Goal: Information Seeking & Learning: Learn about a topic

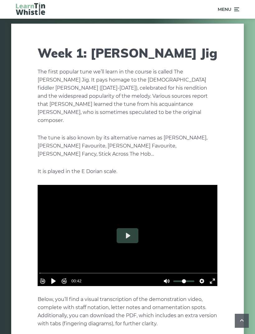
scroll to position [480, 0]
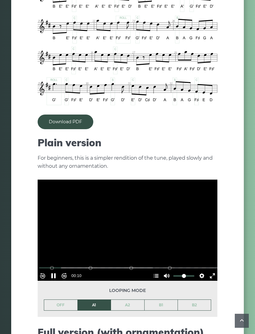
click at [58, 271] on button "Pause Play" at bounding box center [54, 276] width 10 height 10
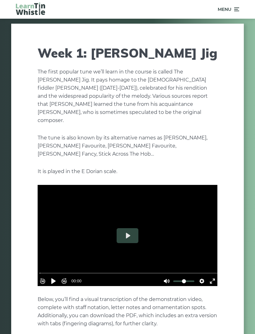
scroll to position [480, 0]
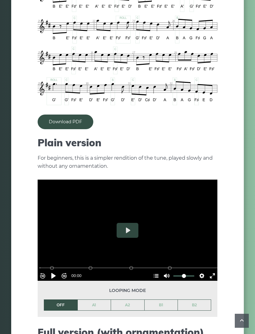
click at [92, 300] on link "A1" at bounding box center [94, 305] width 33 height 11
click at [59, 271] on button "Pause Play" at bounding box center [54, 276] width 10 height 10
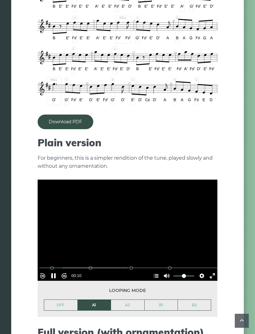
click at [58, 271] on button "Pause Play" at bounding box center [54, 276] width 10 height 10
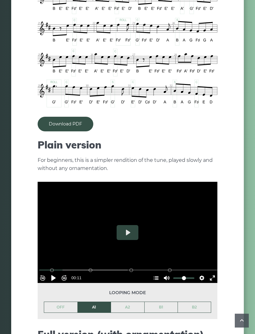
scroll to position [478, 0]
click at [59, 273] on button "Pause Play" at bounding box center [54, 278] width 10 height 10
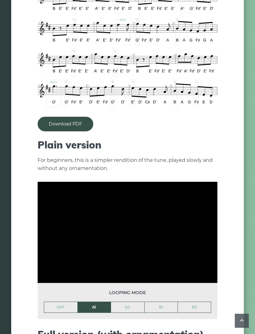
click at [62, 302] on link "OFF" at bounding box center [60, 307] width 33 height 11
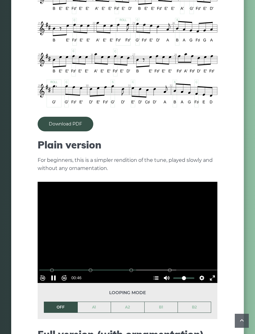
click at [54, 273] on button "Pause Play" at bounding box center [54, 278] width 10 height 10
click at [59, 273] on button "Pause Play" at bounding box center [54, 278] width 10 height 10
type input "*****"
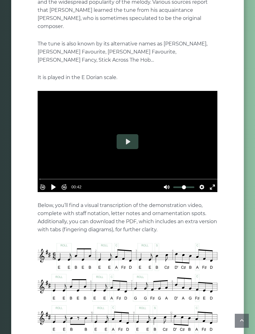
scroll to position [81, 0]
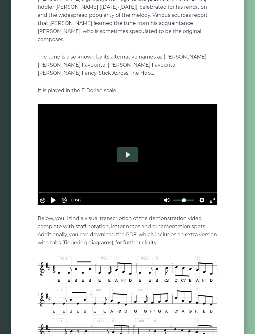
click at [124, 148] on button "Play" at bounding box center [128, 155] width 22 height 15
type input "*****"
click at [59, 195] on button "Pause Play" at bounding box center [54, 200] width 10 height 10
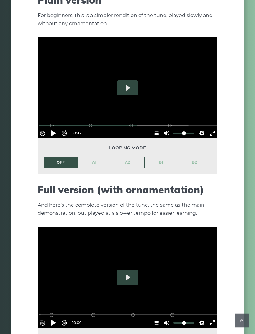
scroll to position [623, 0]
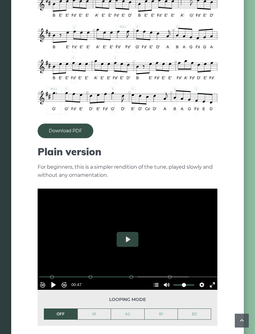
click at [129, 232] on button "Play" at bounding box center [128, 239] width 22 height 15
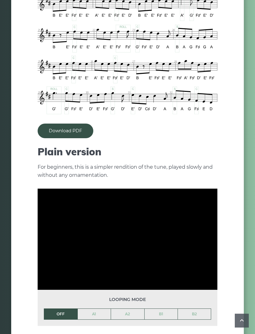
scroll to position [471, 0]
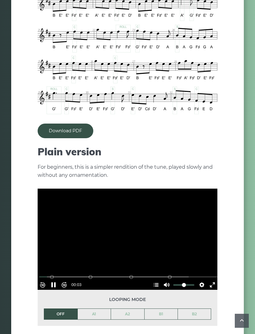
click at [94, 309] on link "A1" at bounding box center [94, 314] width 33 height 11
click at [59, 280] on button "Pause Play" at bounding box center [54, 285] width 10 height 10
type input "*****"
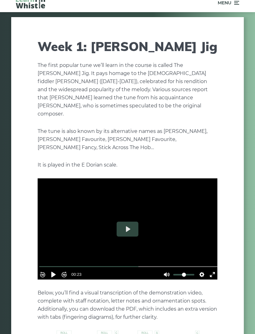
scroll to position [0, 0]
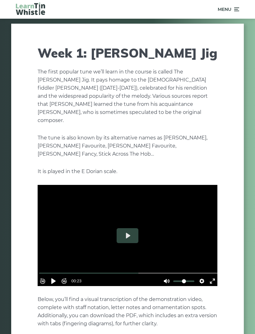
click at [233, 10] on icon at bounding box center [236, 9] width 6 height 7
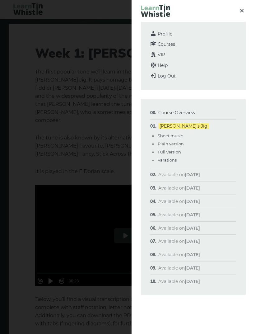
click at [178, 111] on link "Course Overview" at bounding box center [176, 113] width 37 height 6
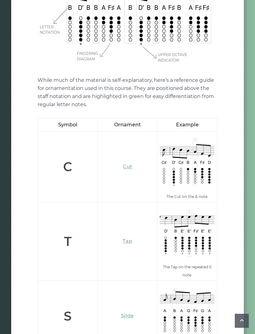
scroll to position [1803, 0]
click at [132, 163] on link "Cut" at bounding box center [127, 166] width 9 height 6
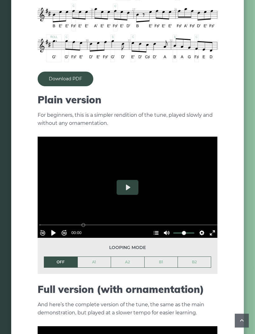
scroll to position [523, 0]
type input "*"
click at [129, 180] on button "Play" at bounding box center [128, 187] width 22 height 15
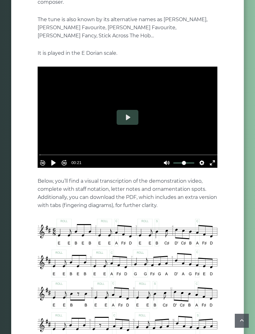
scroll to position [26, 0]
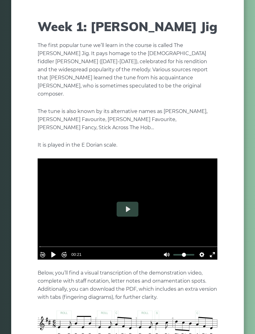
type input "*****"
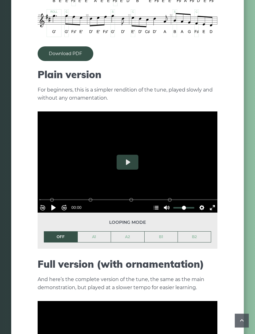
scroll to position [548, 0]
click at [59, 203] on button "Pause Play" at bounding box center [54, 208] width 10 height 10
click at [58, 203] on button "Pause Play" at bounding box center [54, 208] width 10 height 10
click at [59, 203] on button "Pause Play" at bounding box center [54, 208] width 10 height 10
click at [163, 186] on div "Rewind 10s Pause Play Forward 10s % buffered 00:00 B2 (Bars 25-32) B1 (Bars 17-…" at bounding box center [128, 199] width 180 height 27
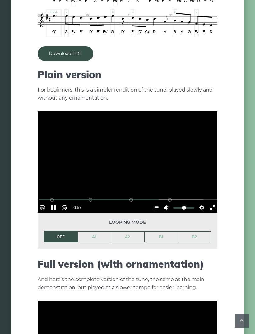
click at [58, 203] on button "Pause Play" at bounding box center [54, 208] width 10 height 10
type input "*****"
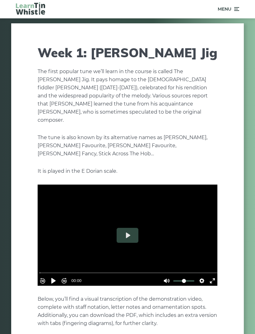
scroll to position [0, 0]
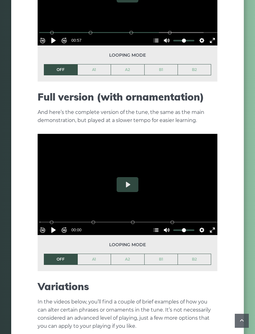
scroll to position [709, 0]
